Goal: Information Seeking & Learning: Learn about a topic

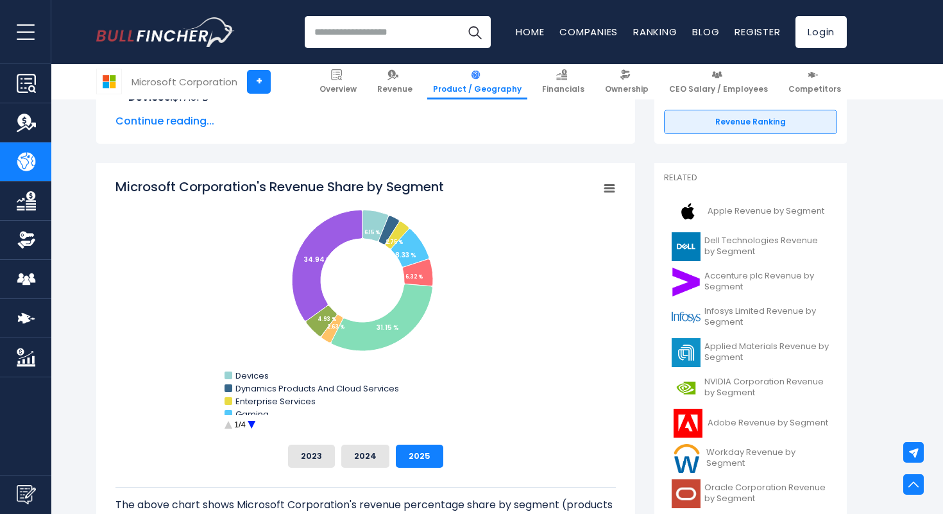
scroll to position [296, 0]
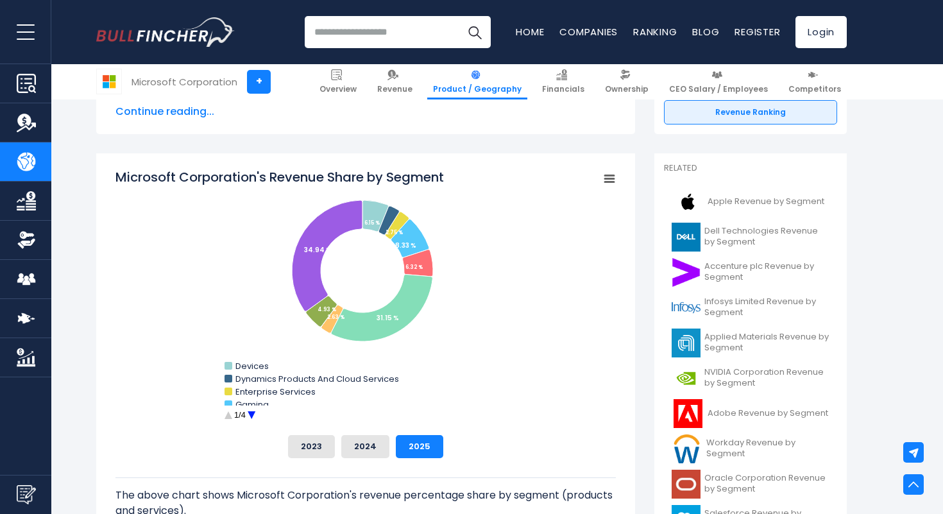
click at [251, 413] on circle "Microsoft Corporation's Revenue Share by Segment" at bounding box center [252, 415] width 20 height 20
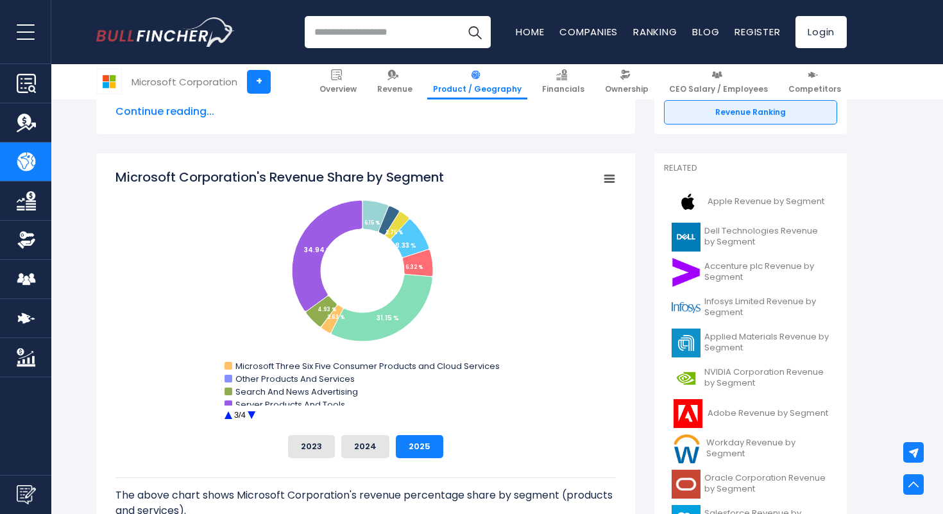
click at [251, 413] on circle "Microsoft Corporation's Revenue Share by Segment" at bounding box center [252, 415] width 20 height 20
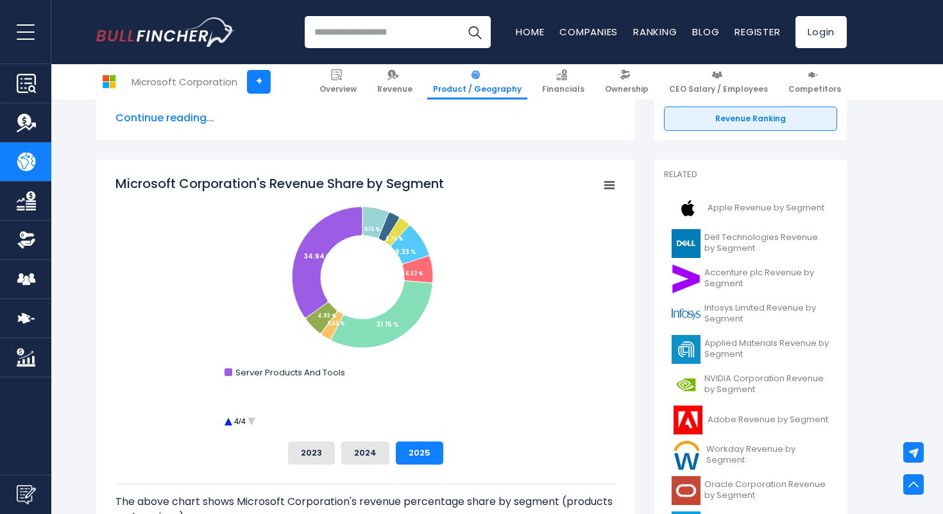
scroll to position [288, 0]
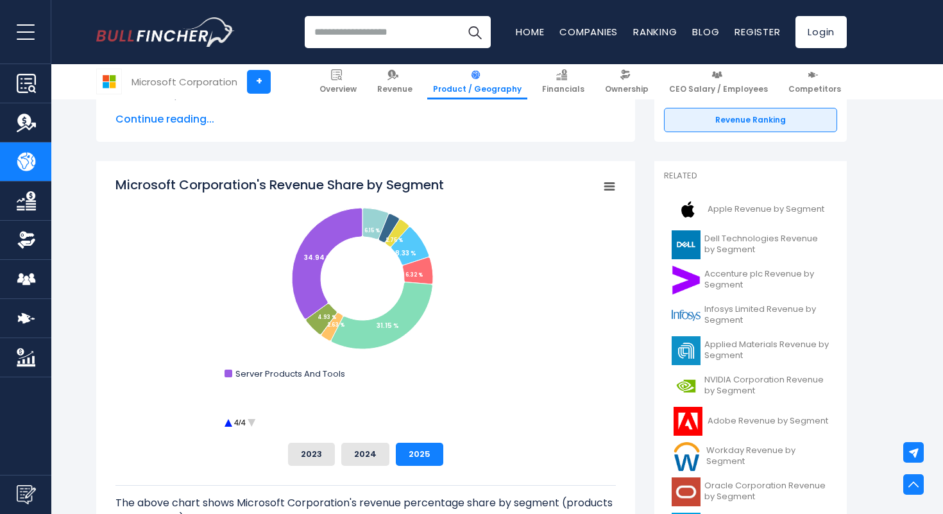
click at [230, 425] on circle "Microsoft Corporation's Revenue Share by Segment" at bounding box center [228, 423] width 20 height 20
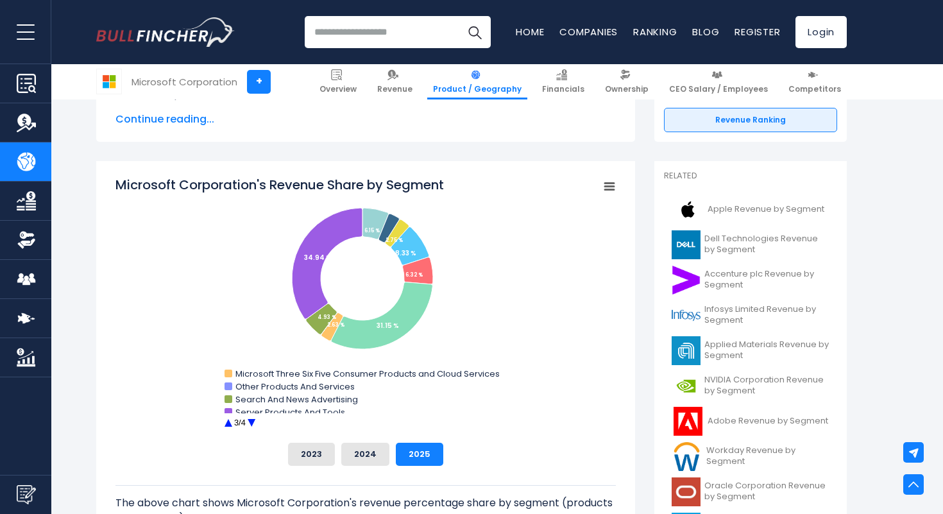
click at [230, 425] on circle "Microsoft Corporation's Revenue Share by Segment" at bounding box center [228, 423] width 20 height 20
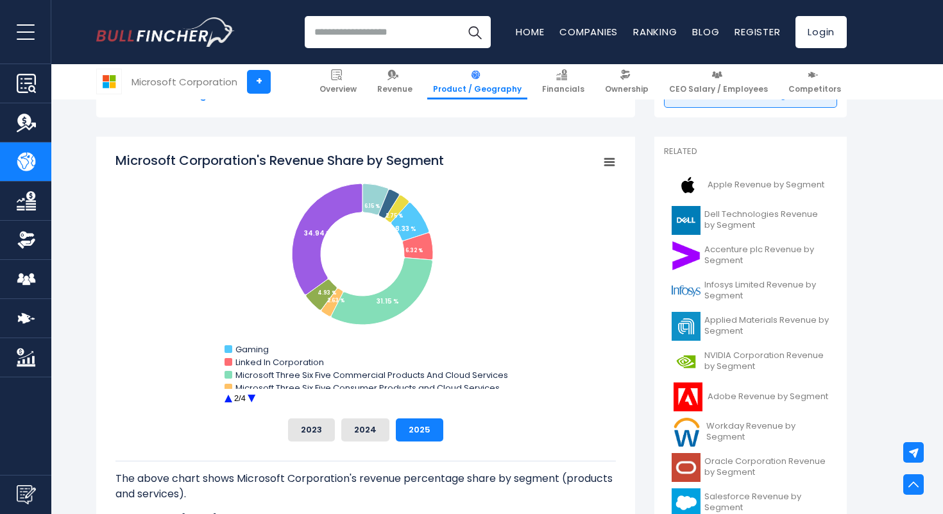
scroll to position [343, 0]
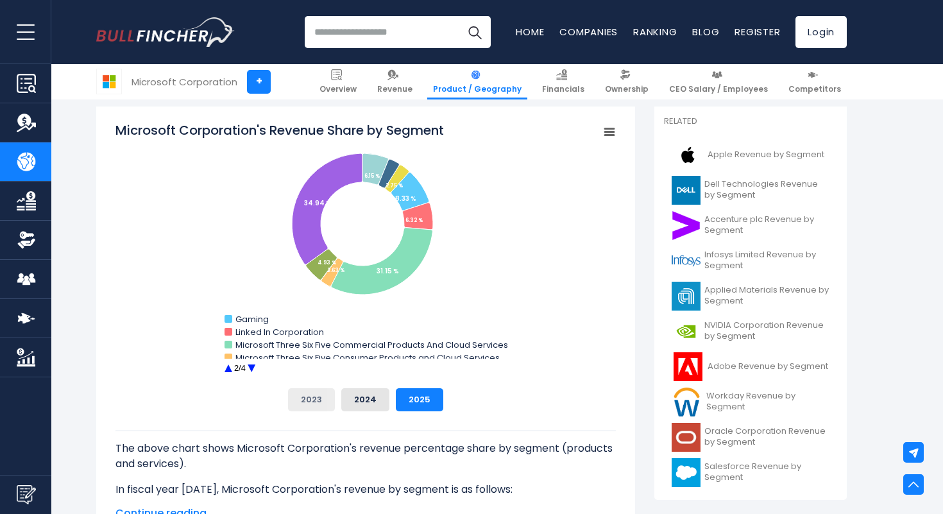
click at [316, 397] on button "2023" at bounding box center [311, 399] width 47 height 23
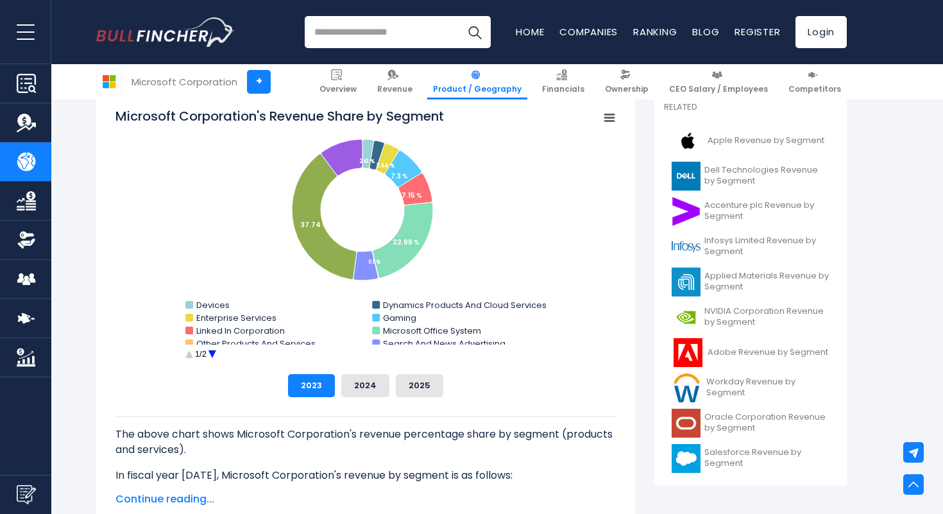
scroll to position [360, 0]
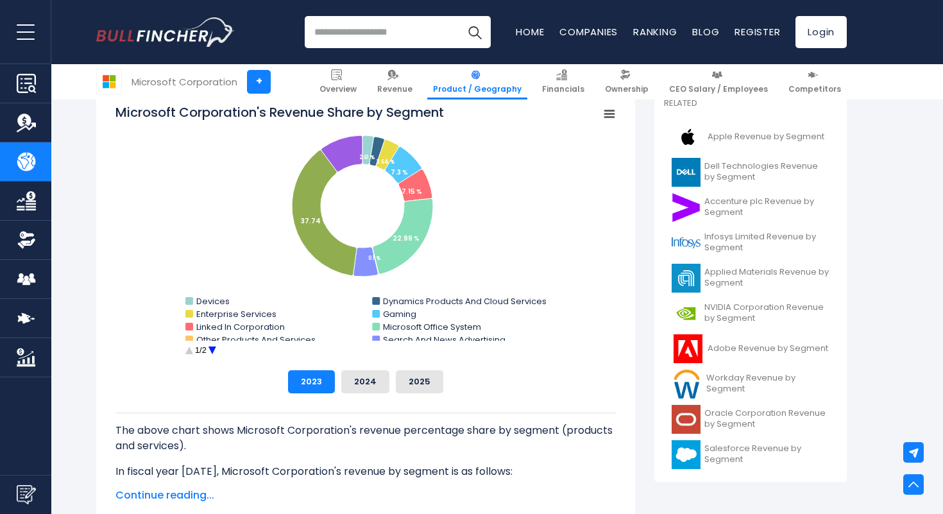
click at [212, 352] on circle "Microsoft Corporation's Revenue Share by Segment" at bounding box center [212, 351] width 20 height 20
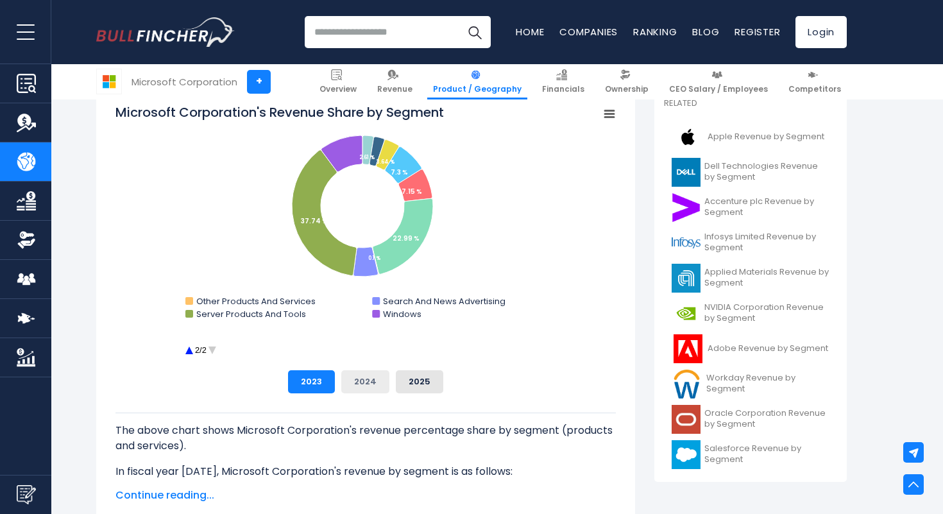
click at [361, 378] on button "2024" at bounding box center [365, 381] width 48 height 23
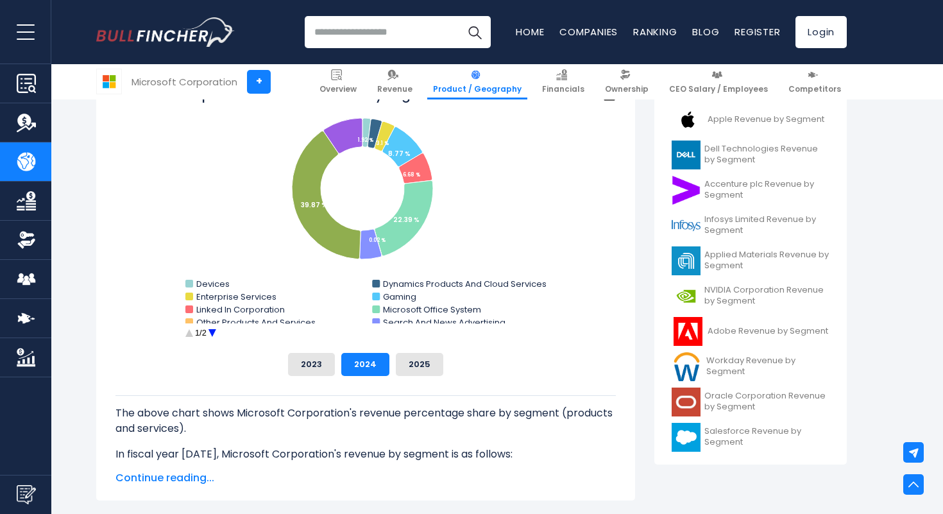
scroll to position [382, 0]
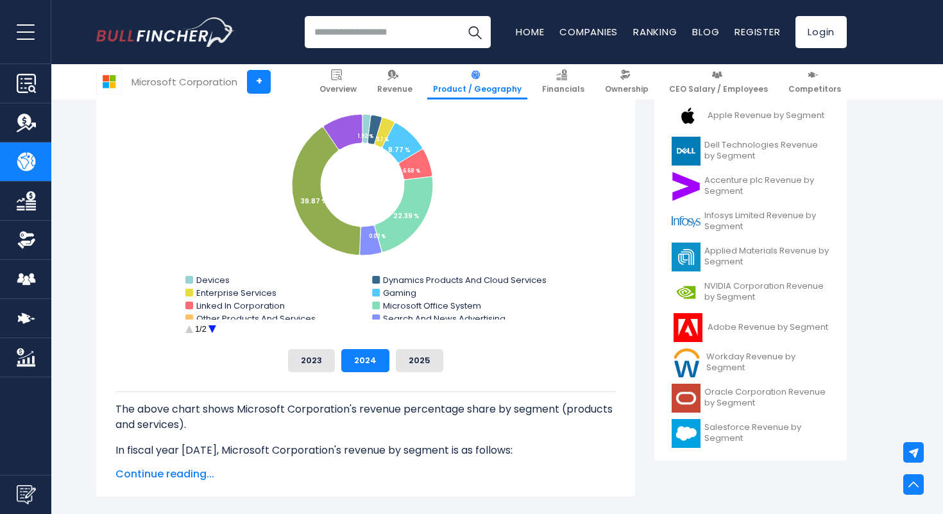
click at [208, 330] on circle "Microsoft Corporation's Revenue Share by Segment" at bounding box center [212, 329] width 20 height 20
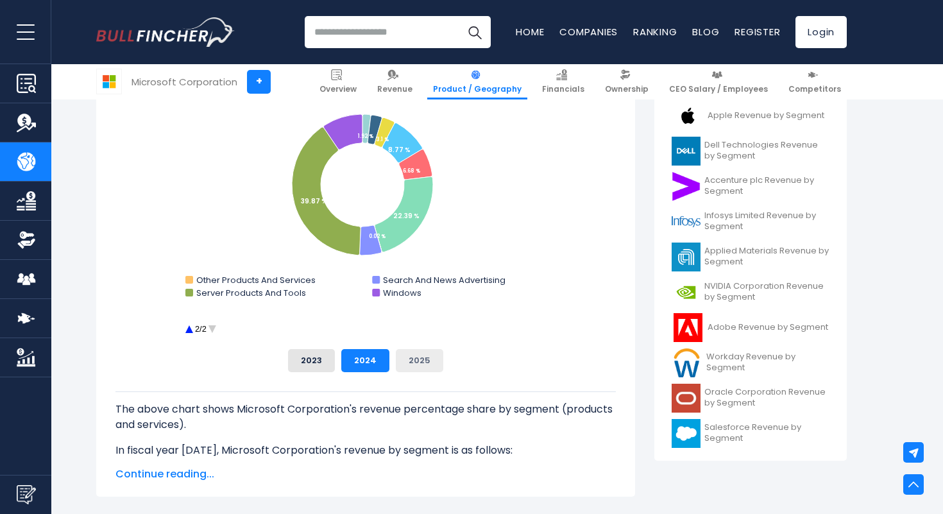
click at [416, 360] on button "2025" at bounding box center [419, 360] width 47 height 23
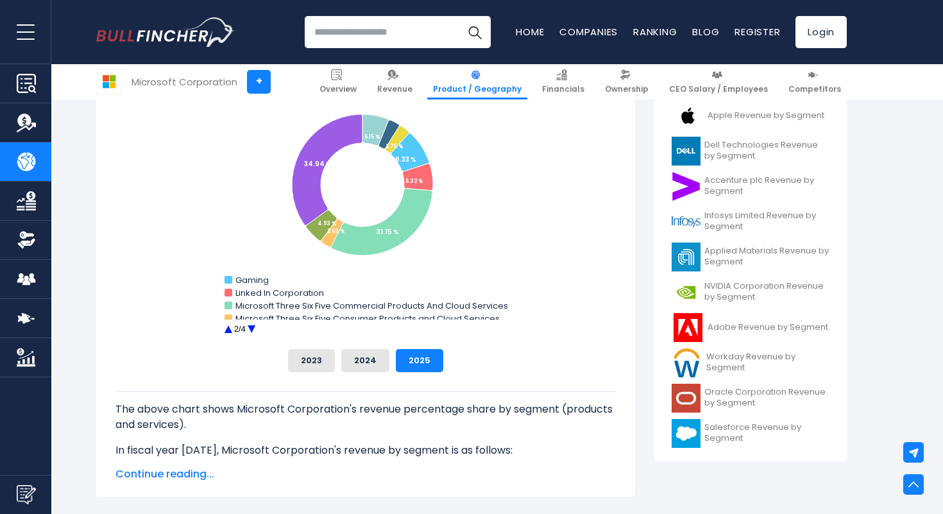
click at [250, 326] on circle "Microsoft Corporation's Revenue Share by Segment" at bounding box center [252, 329] width 20 height 20
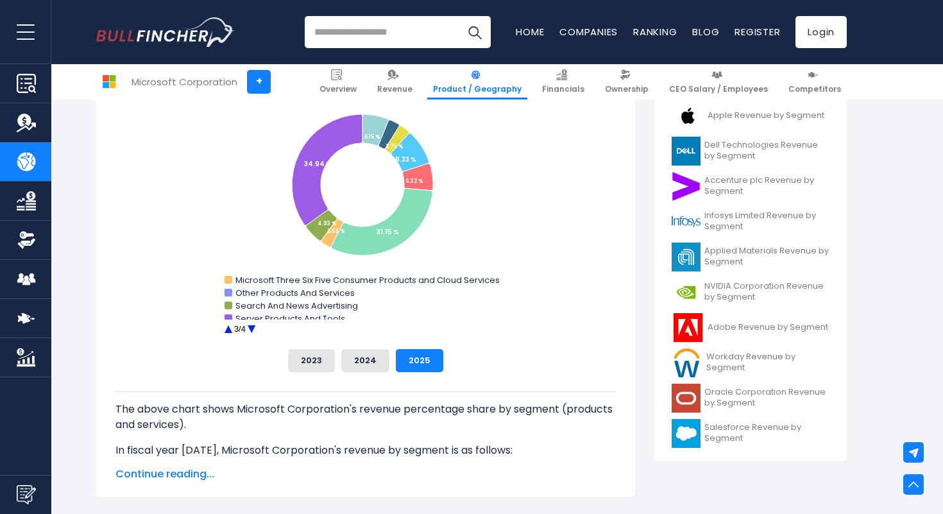
click at [250, 326] on circle "Microsoft Corporation's Revenue Share by Segment" at bounding box center [252, 329] width 20 height 20
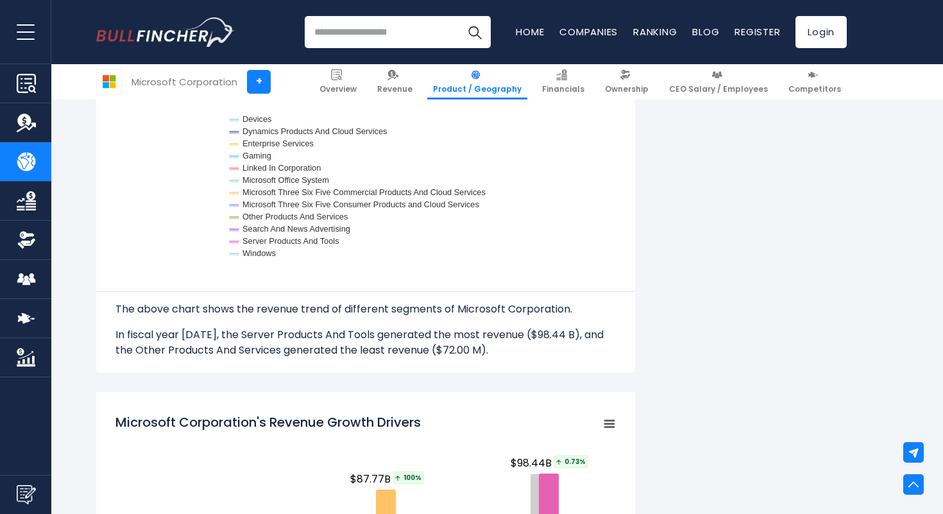
scroll to position [1453, 0]
